Goal: Task Accomplishment & Management: Use online tool/utility

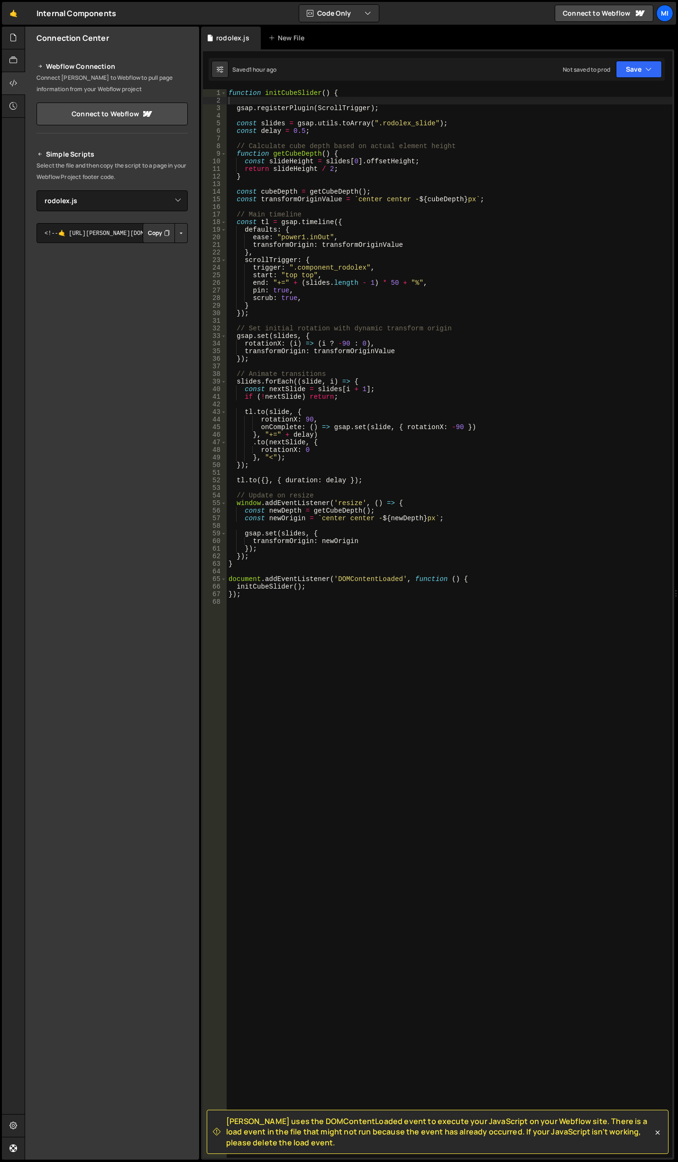
select select "46478"
click at [11, 34] on icon at bounding box center [13, 37] width 8 height 10
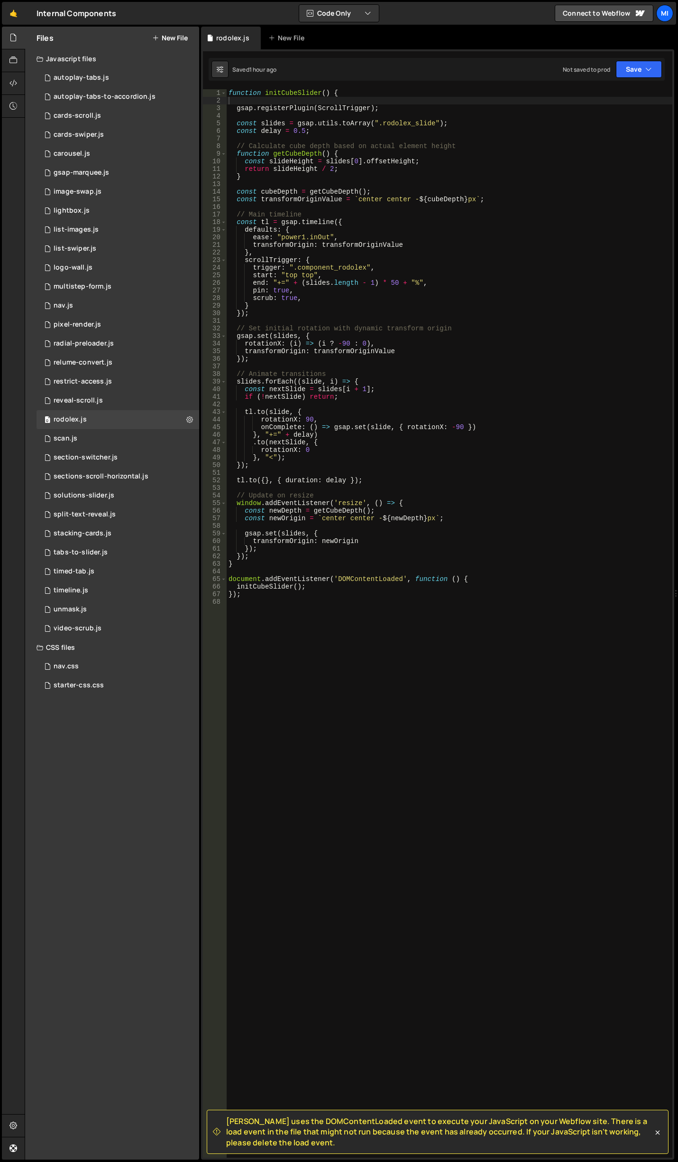
click at [169, 37] on button "New File" at bounding box center [170, 38] width 36 height 8
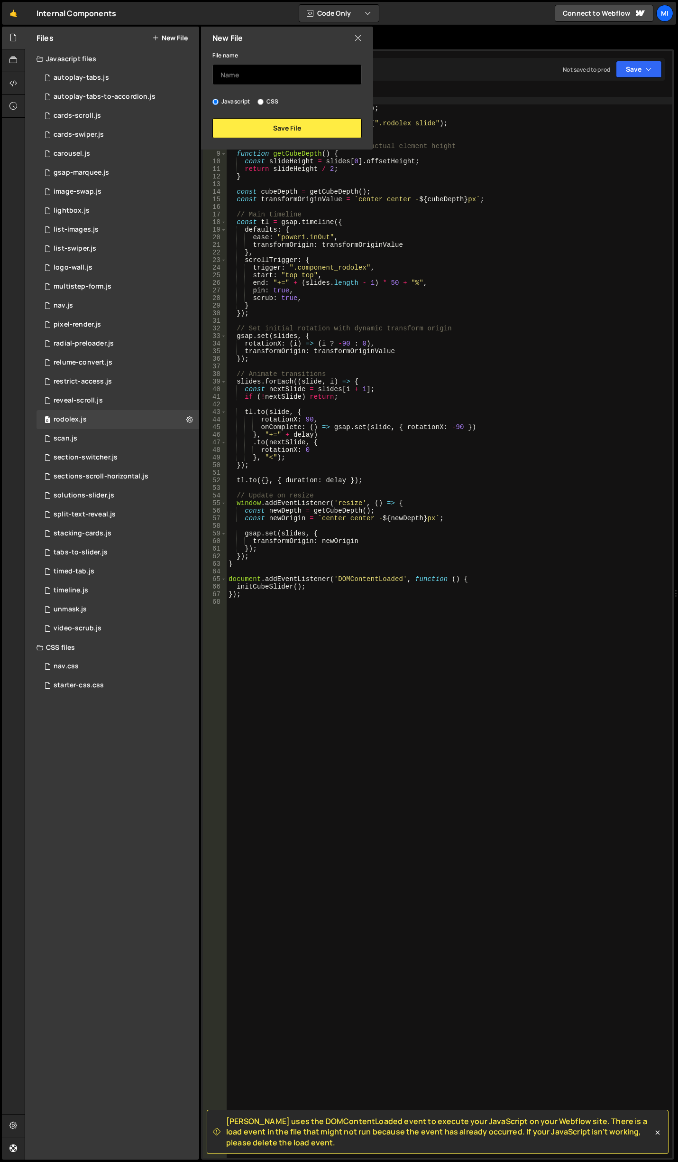
drag, startPoint x: 262, startPoint y: 81, endPoint x: 404, endPoint y: 13, distance: 156.8
click at [262, 81] on input "text" at bounding box center [287, 74] width 149 height 21
type input "g"
type input "split-text-horizontal"
click at [342, 120] on button "Save File" at bounding box center [287, 128] width 149 height 20
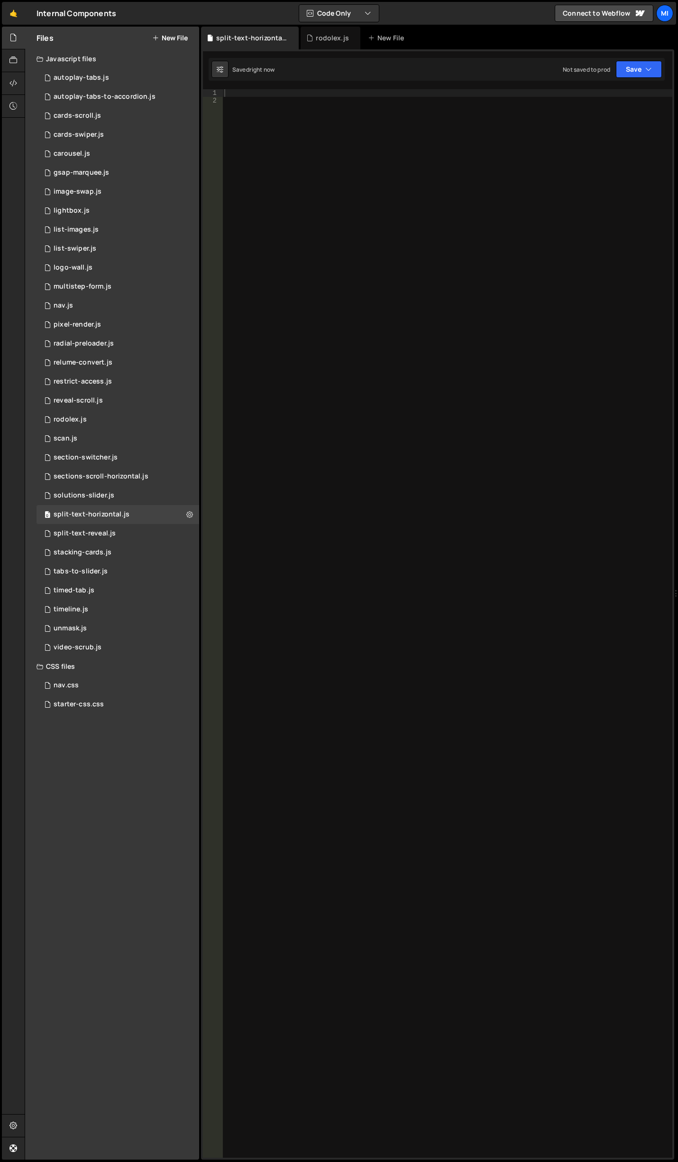
click at [349, 231] on div at bounding box center [448, 630] width 450 height 1083
paste textarea "console.clear();"
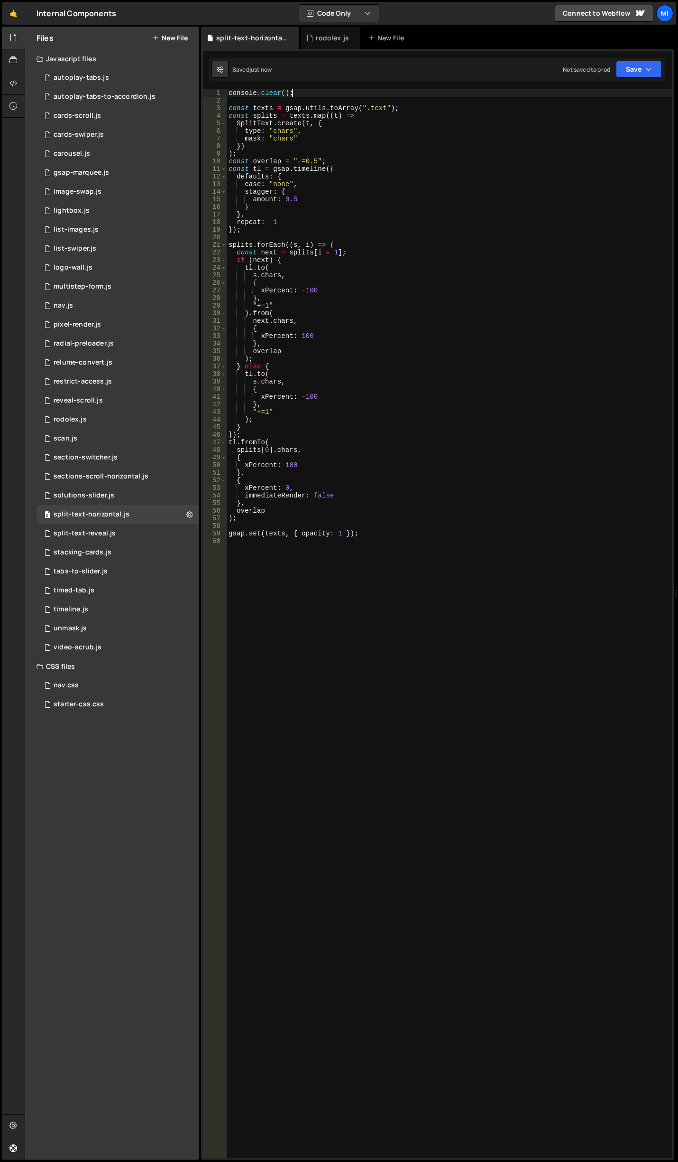
drag, startPoint x: 301, startPoint y: 93, endPoint x: 133, endPoint y: 47, distance: 174.3
click at [133, 47] on div "Files New File Javascript files 0 autoplay-tabs.js 0 0 autoplay-tabs-to-accordi…" at bounding box center [352, 593] width 654 height 1133
type textarea "console.clear();"
type textarea "const texts = gsap.utils.toArray(".text");"
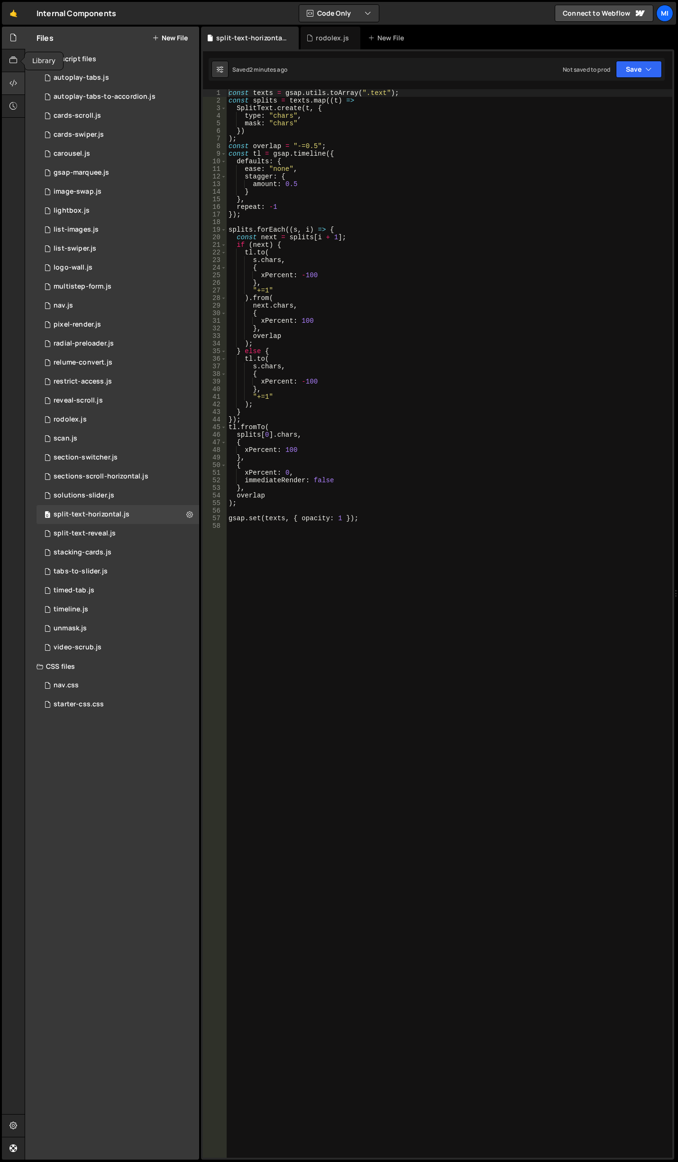
click at [8, 74] on div at bounding box center [13, 83] width 23 height 23
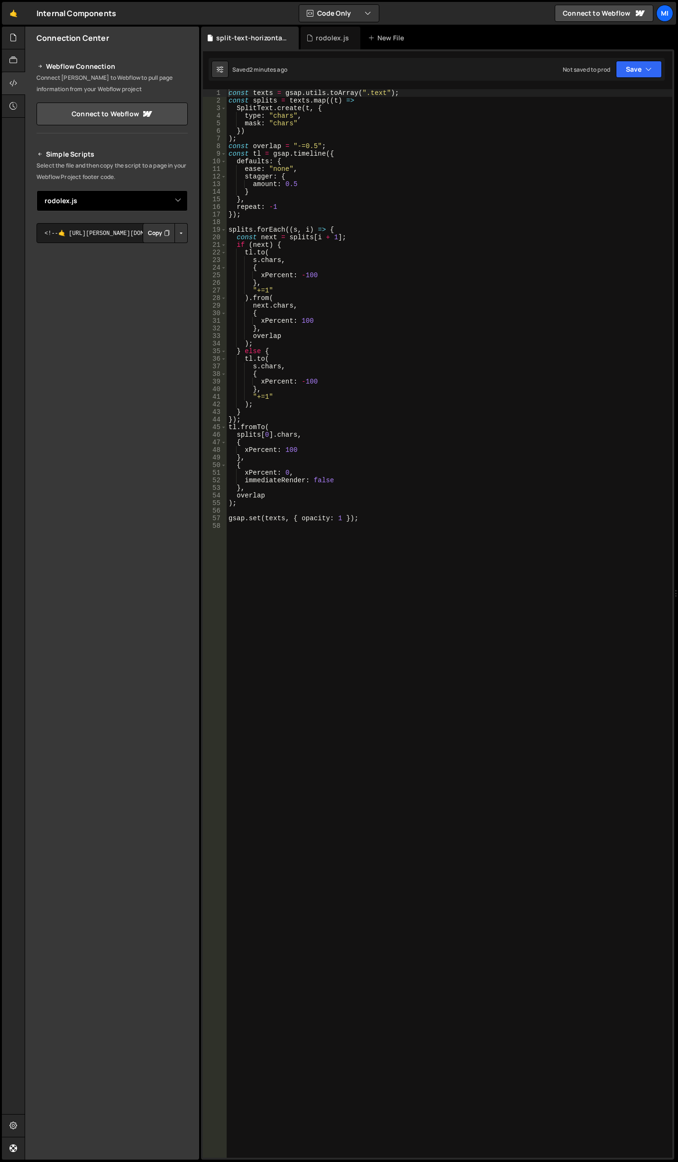
click at [171, 203] on select "Select File autoplay-tabs.js autoplay-tabs-to-accordion.js cards-scroll.js card…" at bounding box center [112, 200] width 151 height 21
select select "46482"
click at [37, 190] on select "Select File autoplay-tabs.js autoplay-tabs-to-accordion.js cards-scroll.js card…" at bounding box center [112, 200] width 151 height 21
click at [181, 231] on button "Button group with nested dropdown" at bounding box center [181, 233] width 13 height 20
click at [159, 248] on link "Copy Staging js" at bounding box center [148, 250] width 79 height 13
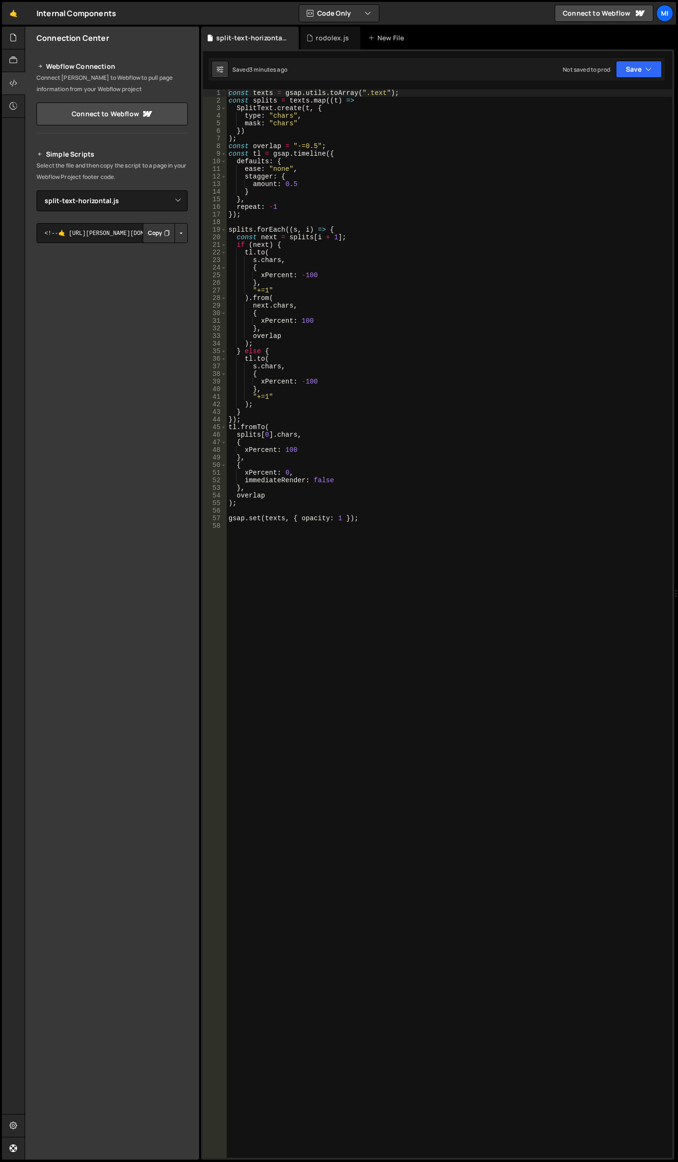
click at [365, 77] on div "Saved 3 minutes ago Not saved to prod Upgrade to Edit Save Save to Staging S Sa…" at bounding box center [437, 69] width 456 height 23
click at [382, 130] on div "const texts = gsap . utils . toArray ( ".text" ) ; const splits = texts . map (…" at bounding box center [450, 630] width 446 height 1083
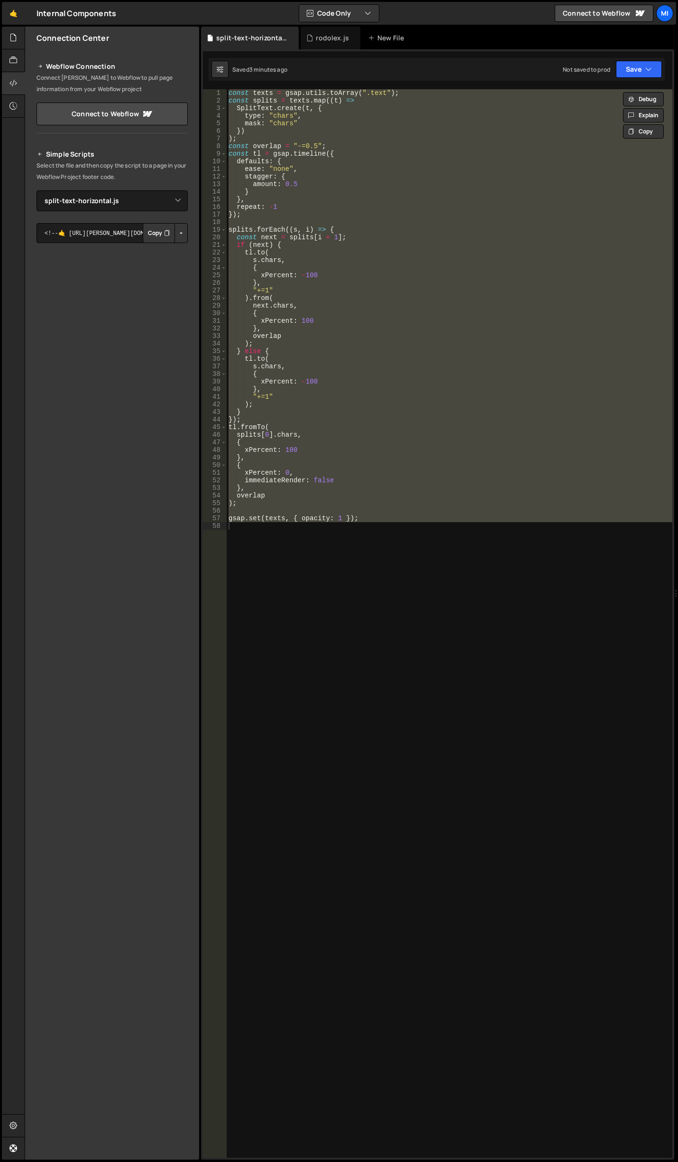
drag, startPoint x: 313, startPoint y: 287, endPoint x: 354, endPoint y: 292, distance: 42.1
click at [313, 287] on div "const texts = gsap . utils . toArray ( ".text" ) ; const splits = texts . map (…" at bounding box center [450, 623] width 446 height 1068
paste textarea "document.addEventListener('DOMContentLoaded', initTextAnimation);"
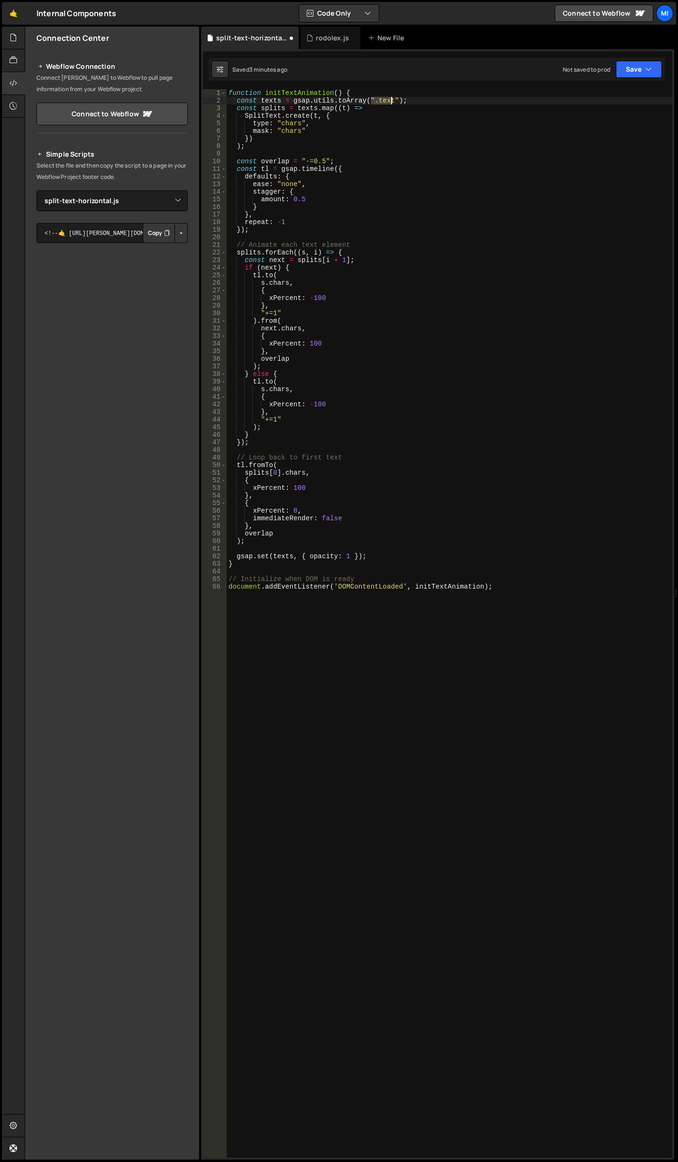
drag, startPoint x: 372, startPoint y: 102, endPoint x: 281, endPoint y: 78, distance: 94.0
click at [391, 100] on div "function initTextAnimation ( ) { const texts = gsap . utils . toArray ( ".text"…" at bounding box center [450, 630] width 446 height 1083
click at [373, 100] on div "function initTextAnimation ( ) { const texts = gsap . utils . toArray ( ".text"…" at bounding box center [450, 623] width 446 height 1068
drag, startPoint x: 372, startPoint y: 100, endPoint x: 391, endPoint y: 99, distance: 18.5
click at [391, 99] on div "function initTextAnimation ( ) { const texts = gsap . utils . toArray ( ".text"…" at bounding box center [450, 630] width 446 height 1083
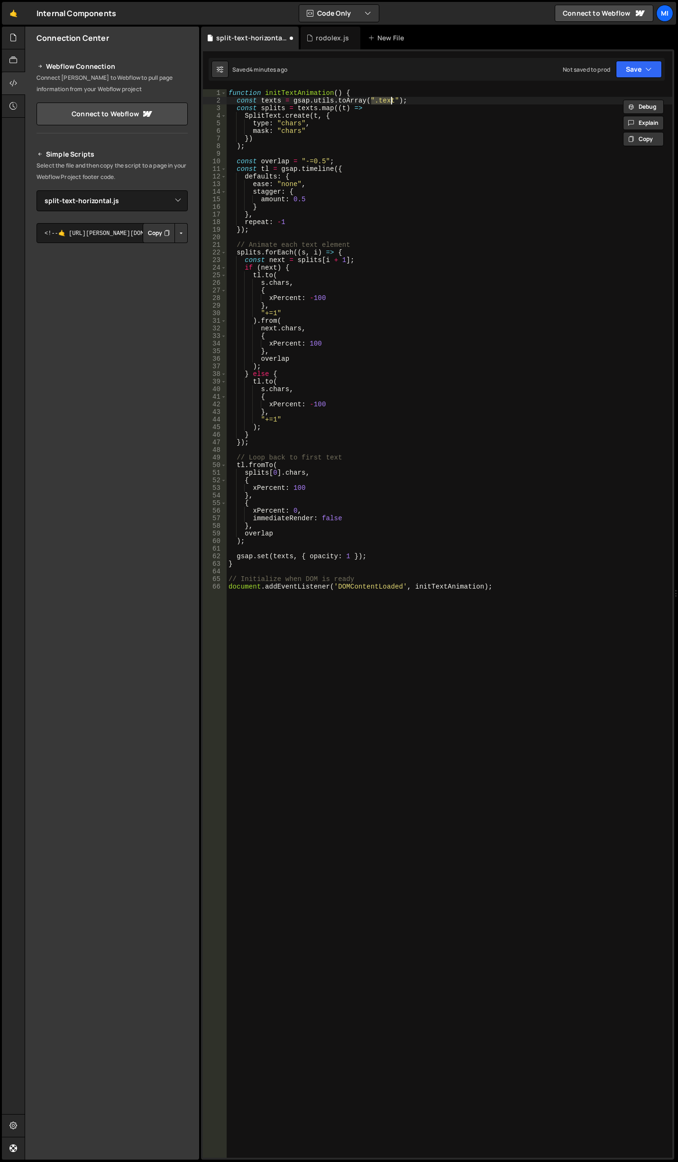
scroll to position [0, 10]
paste textarea "data-split-text]"
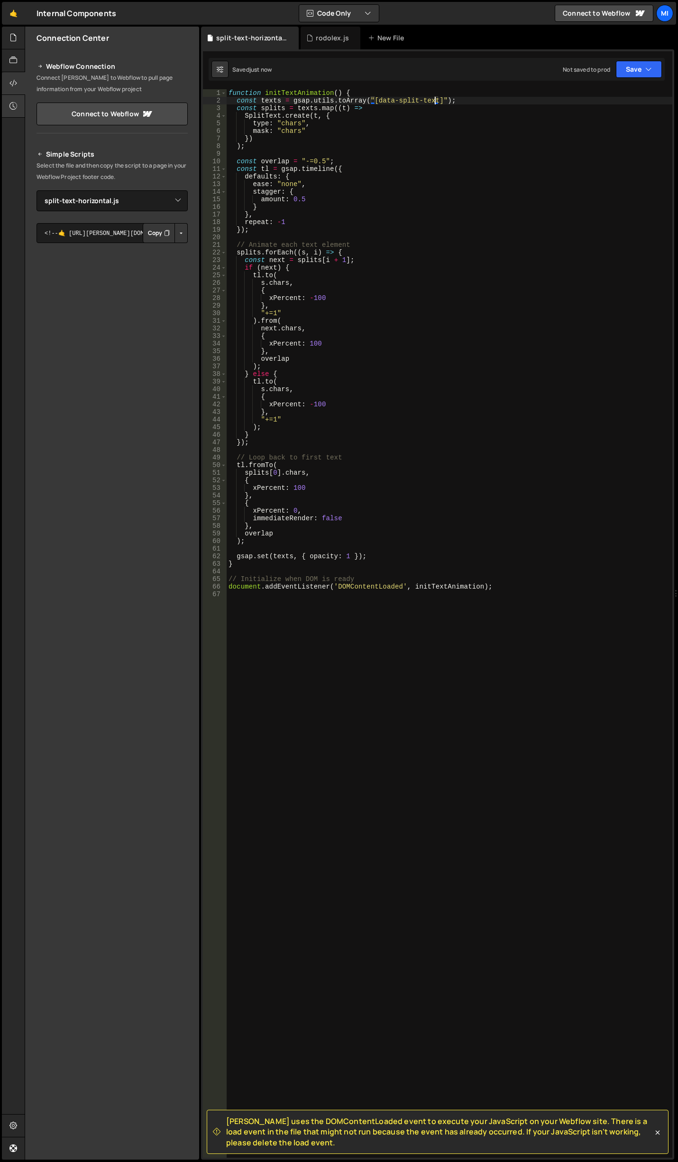
type textarea "const texts = gsap.utils.toArray("[data-split-text]");"
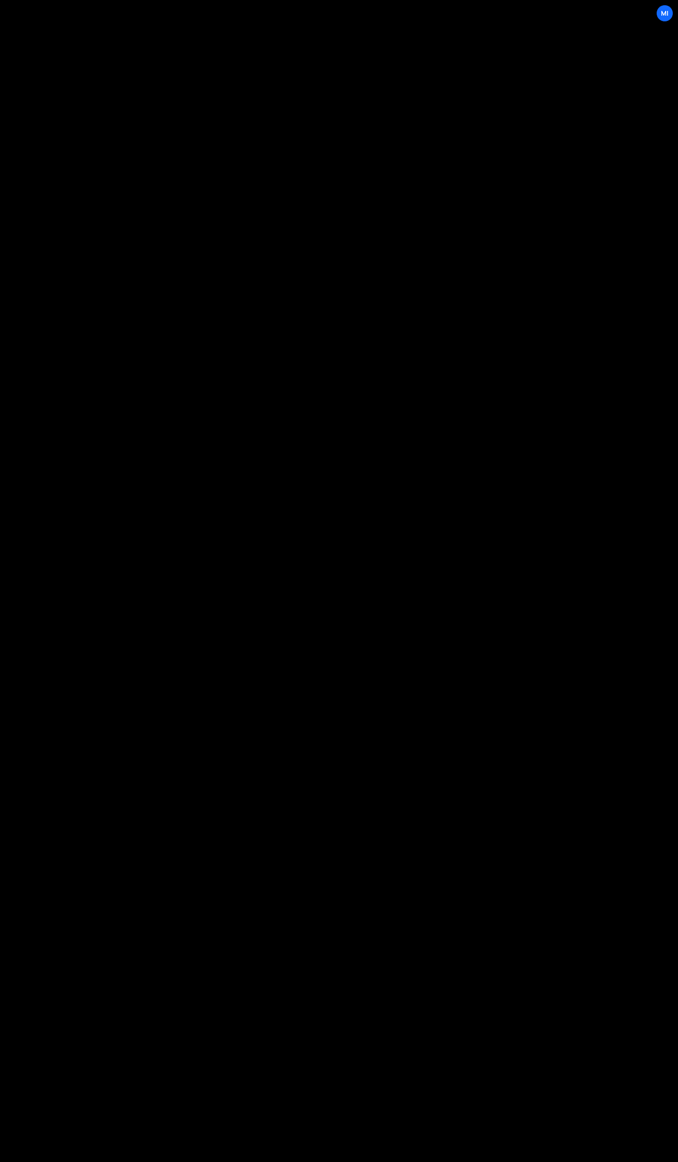
select select "46482"
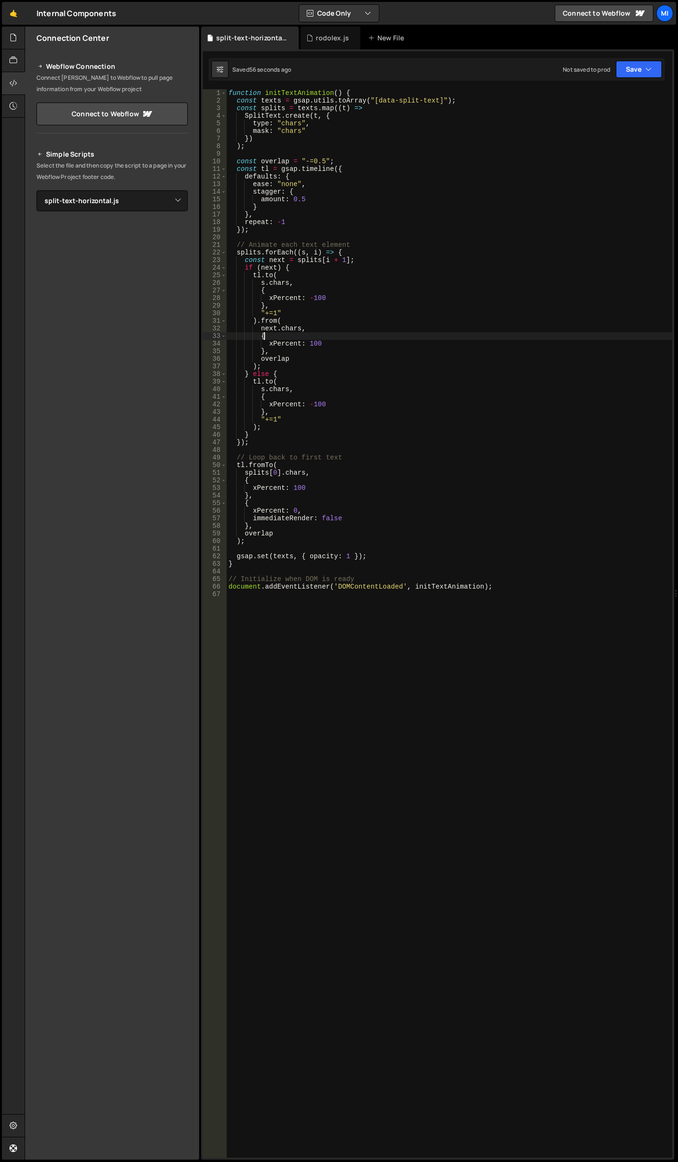
click at [381, 338] on div "function initTextAnimation ( ) { const texts = gsap . utils . toArray ( "[data-…" at bounding box center [450, 630] width 446 height 1083
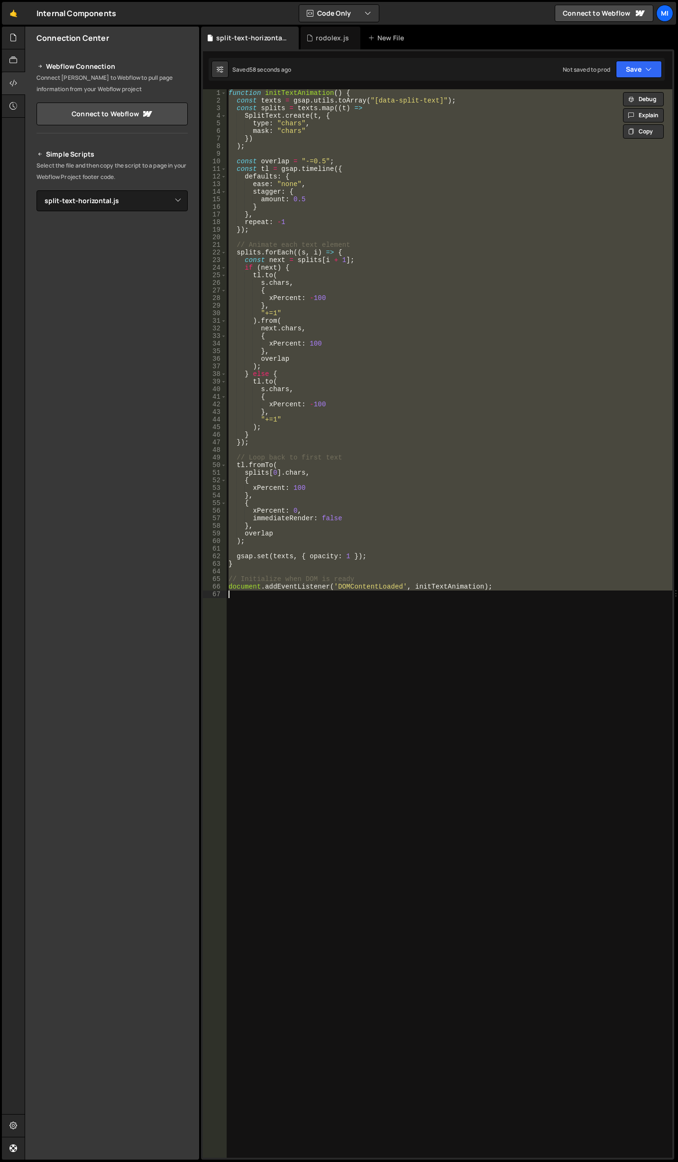
click at [488, 329] on div "function initTextAnimation ( ) { const texts = gsap . utils . toArray ( "[data-…" at bounding box center [450, 623] width 446 height 1068
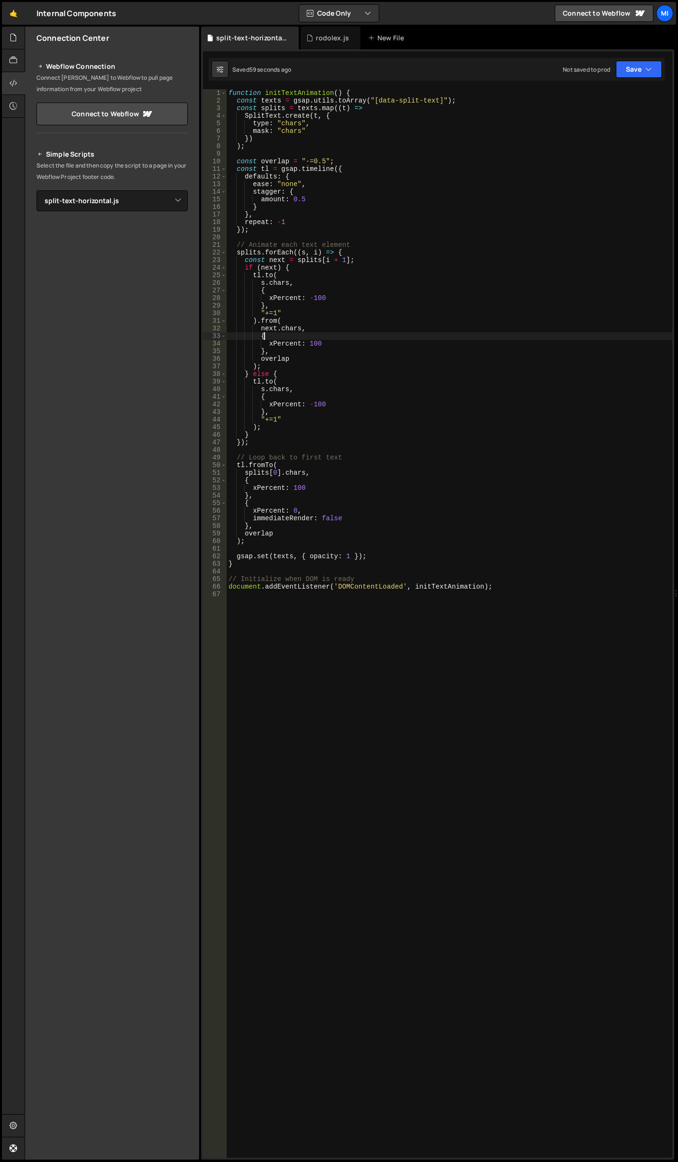
click at [392, 332] on div "function initTextAnimation ( ) { const texts = gsap . utils . toArray ( "[data-…" at bounding box center [450, 630] width 446 height 1083
drag, startPoint x: 326, startPoint y: 296, endPoint x: 321, endPoint y: 296, distance: 5.2
click at [321, 296] on div "function initTextAnimation ( ) { const texts = gsap . utils . toArray ( "[data-…" at bounding box center [450, 630] width 446 height 1083
click at [317, 342] on div "function initTextAnimation ( ) { const texts = gsap . utils . toArray ( "[data-…" at bounding box center [450, 630] width 446 height 1083
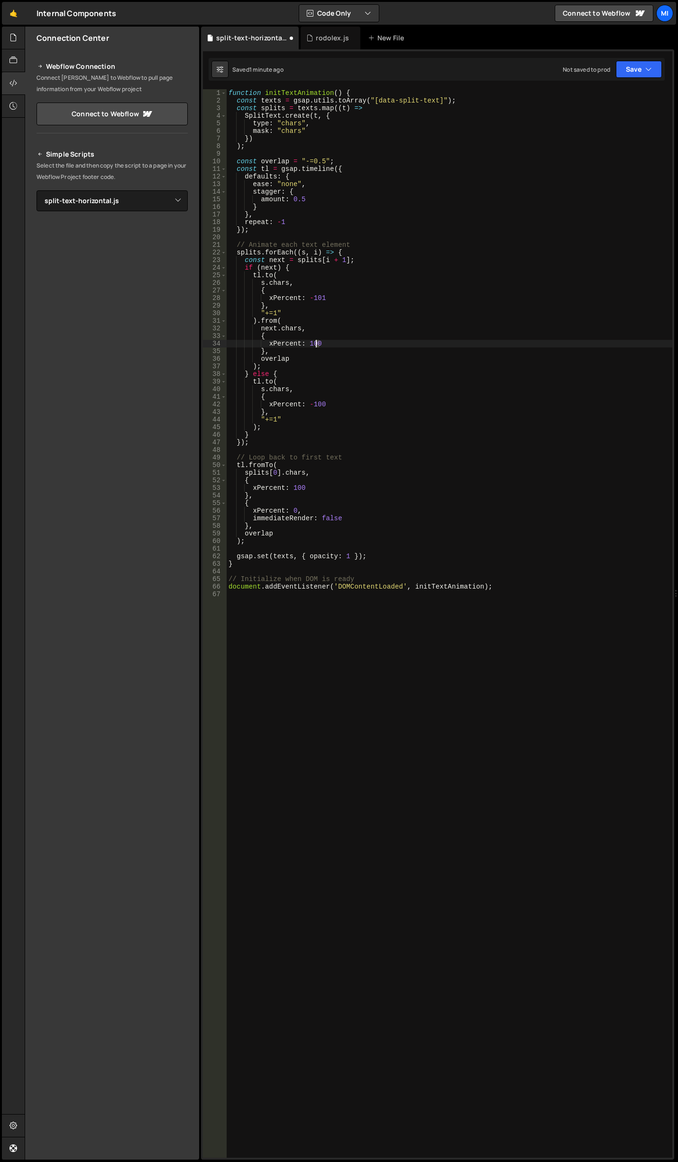
scroll to position [0, 6]
drag, startPoint x: 326, startPoint y: 405, endPoint x: 321, endPoint y: 404, distance: 5.3
click at [321, 404] on div "function initTextAnimation ( ) { const texts = gsap . utils . toArray ( "[data-…" at bounding box center [450, 630] width 446 height 1083
click at [351, 480] on div "function initTextAnimation ( ) { const texts = gsap . utils . toArray ( "[data-…" at bounding box center [450, 630] width 446 height 1083
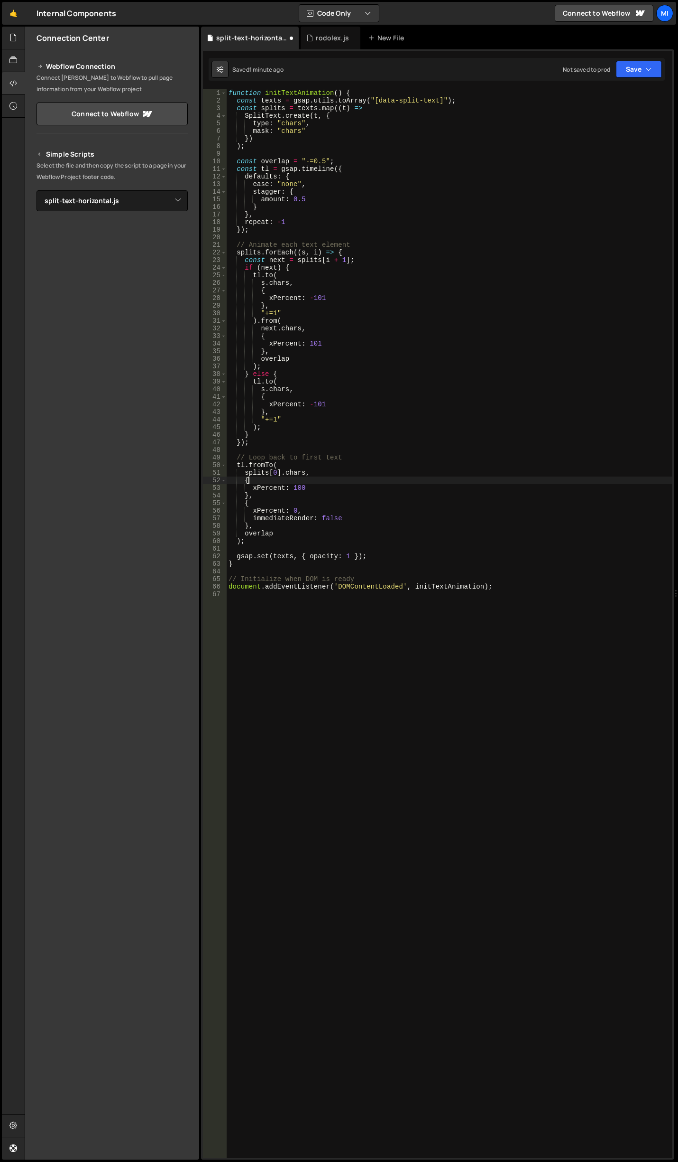
scroll to position [0, 1]
drag, startPoint x: 306, startPoint y: 487, endPoint x: 300, endPoint y: 487, distance: 5.7
click at [300, 487] on div "function initTextAnimation ( ) { const texts = gsap . utils . toArray ( "[data-…" at bounding box center [450, 630] width 446 height 1083
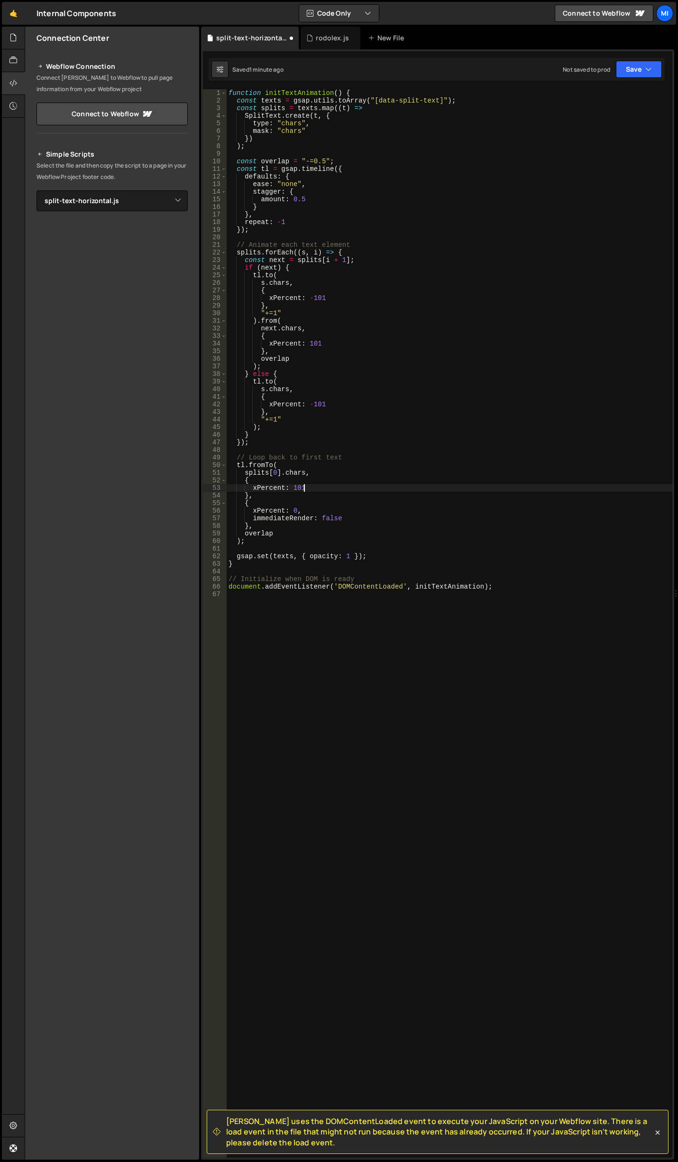
click at [343, 334] on div "function initTextAnimation ( ) { const texts = gsap . utils . toArray ( "[data-…" at bounding box center [450, 630] width 446 height 1083
click at [435, 417] on div "function initTextAnimation ( ) { const texts = gsap . utils . toArray ( "[data-…" at bounding box center [450, 630] width 446 height 1083
type textarea "document.addEventListener('DOMContentLoaded', initTextAnimation);"
